Goal: Check status

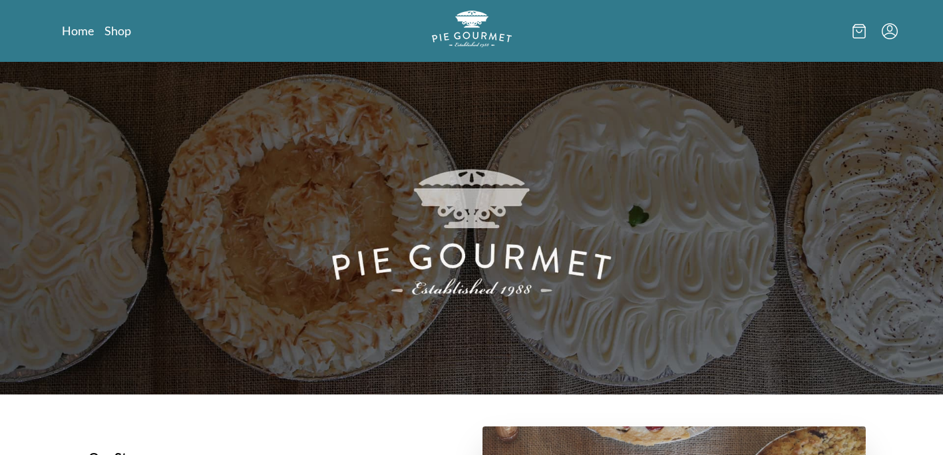
click at [890, 33] on icon "Menu" at bounding box center [890, 31] width 16 height 16
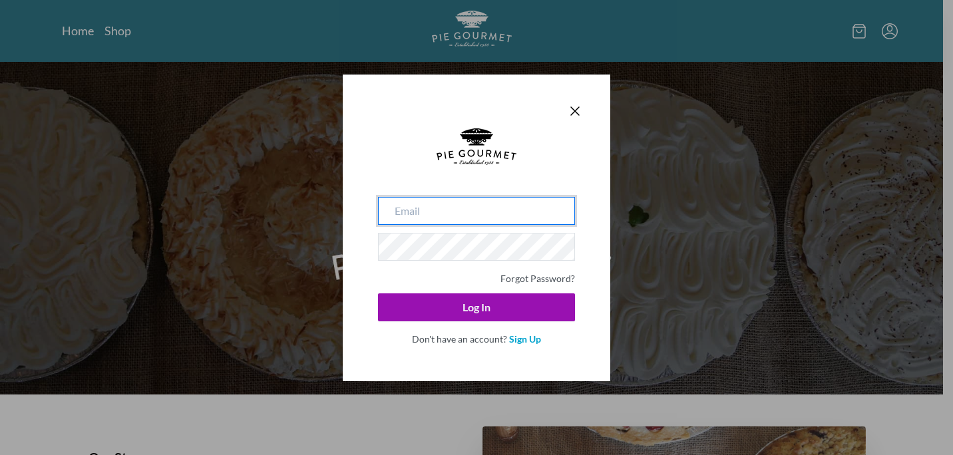
type input "[EMAIL_ADDRESS][DOMAIN_NAME]"
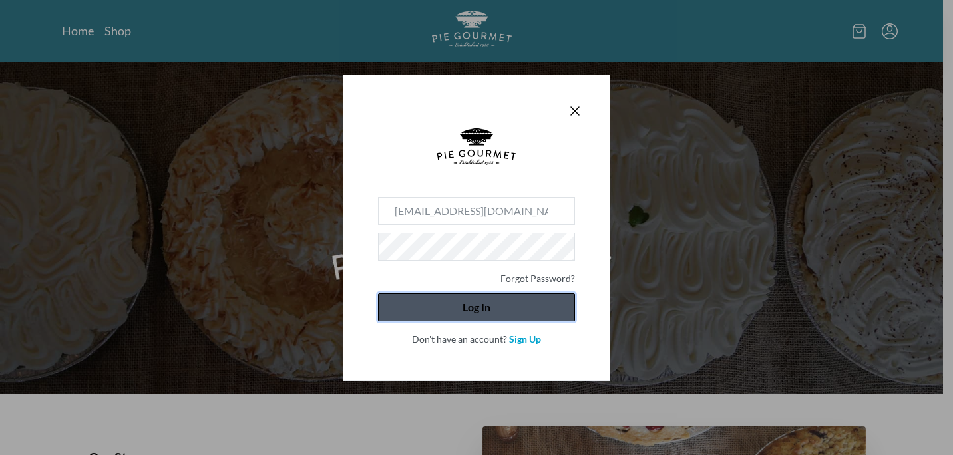
click at [456, 309] on button "Log In" at bounding box center [476, 307] width 197 height 28
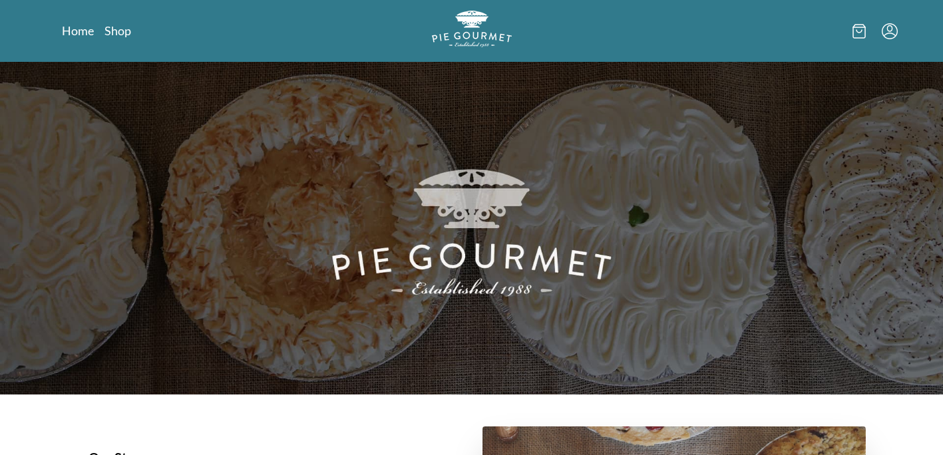
click at [886, 30] on icon "Menu" at bounding box center [890, 31] width 16 height 16
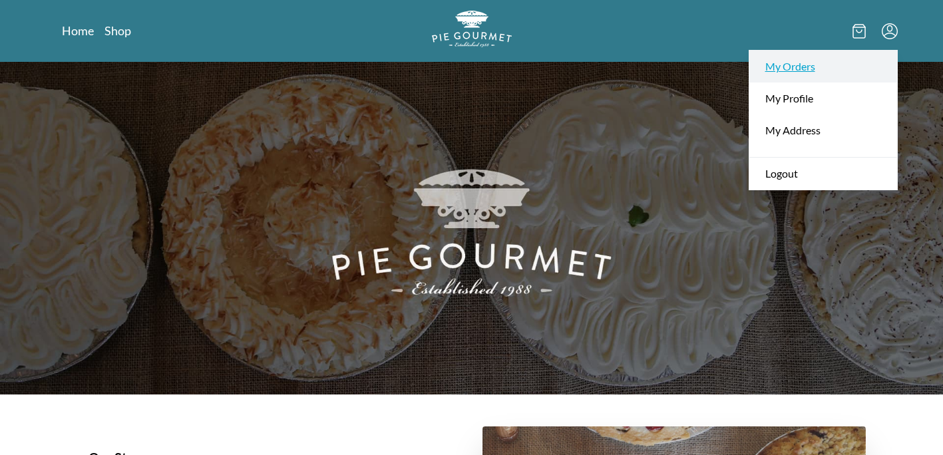
click at [789, 63] on link "My Orders" at bounding box center [823, 67] width 148 height 32
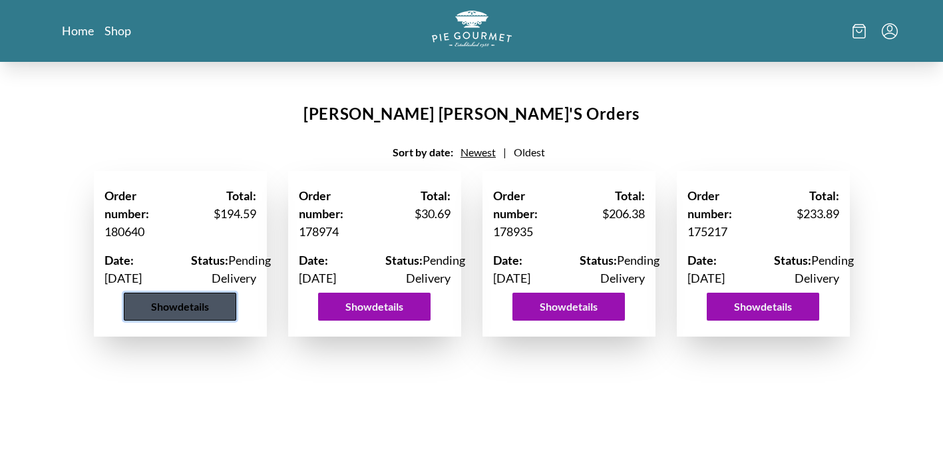
click at [181, 321] on button "Show details" at bounding box center [180, 307] width 112 height 28
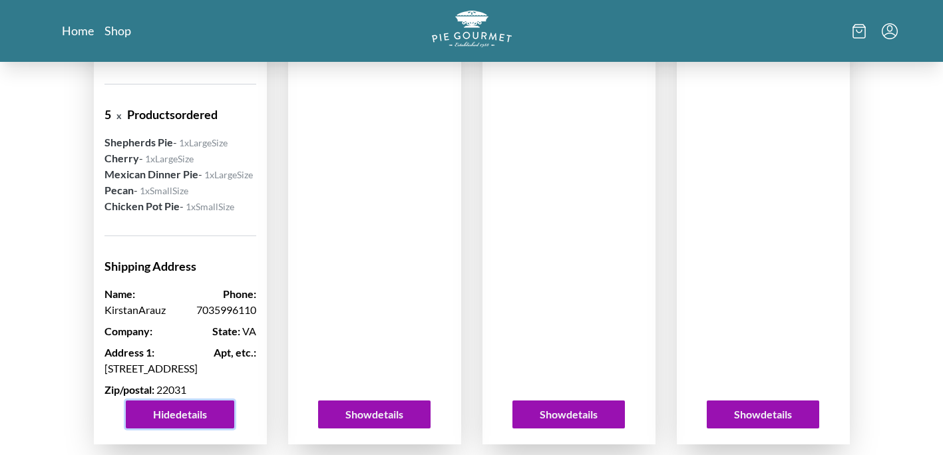
scroll to position [227, 0]
